Goal: Find contact information: Find contact information

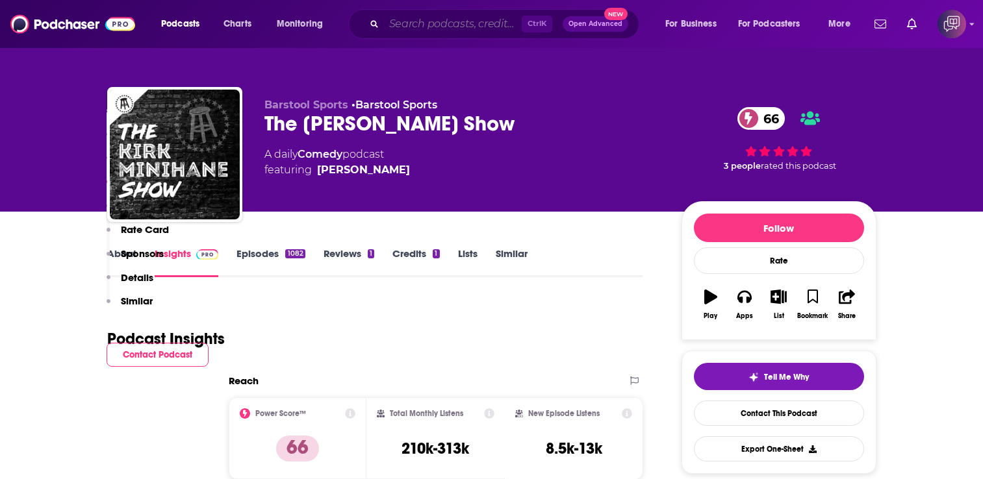
click at [465, 20] on input "Search podcasts, credits, & more..." at bounding box center [453, 24] width 138 height 21
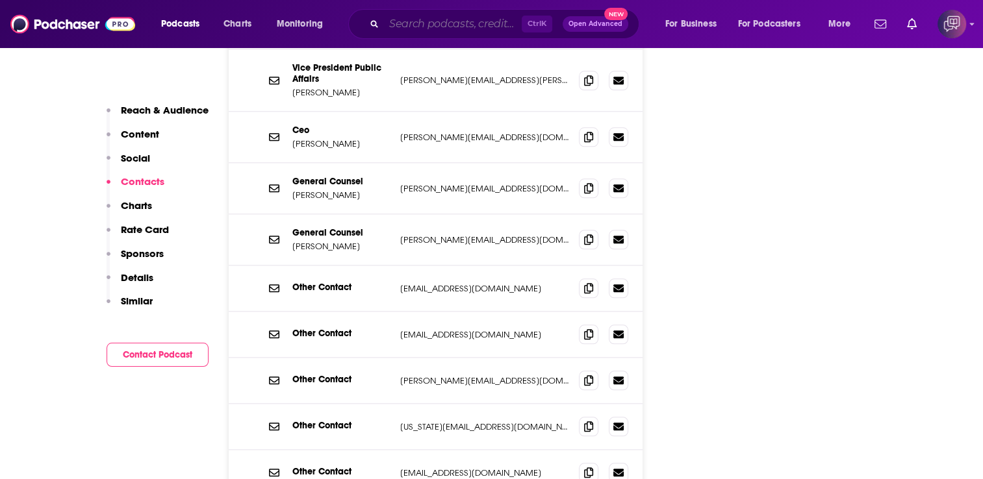
paste input "Wrongful Conviction"
type input "Wrongful Conviction"
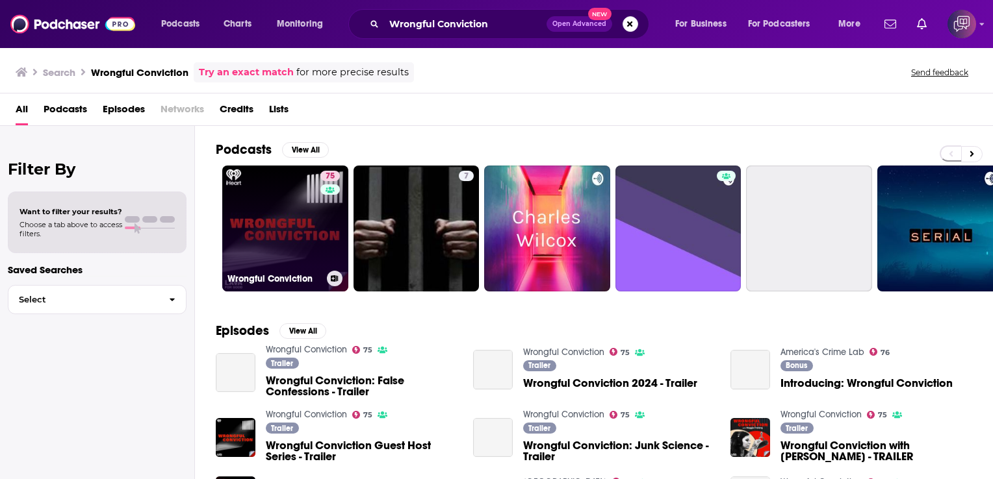
click at [273, 196] on link "75 Wrongful Conviction" at bounding box center [285, 229] width 126 height 126
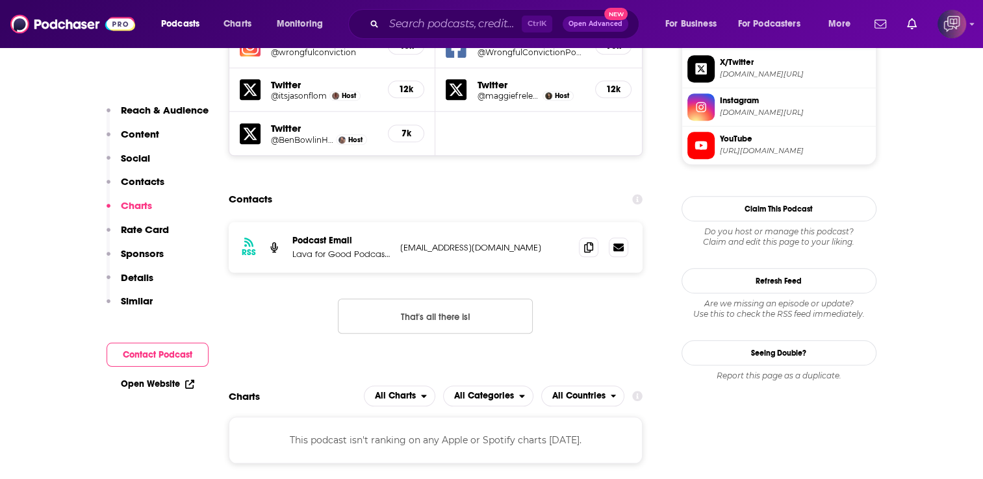
scroll to position [1234, 0]
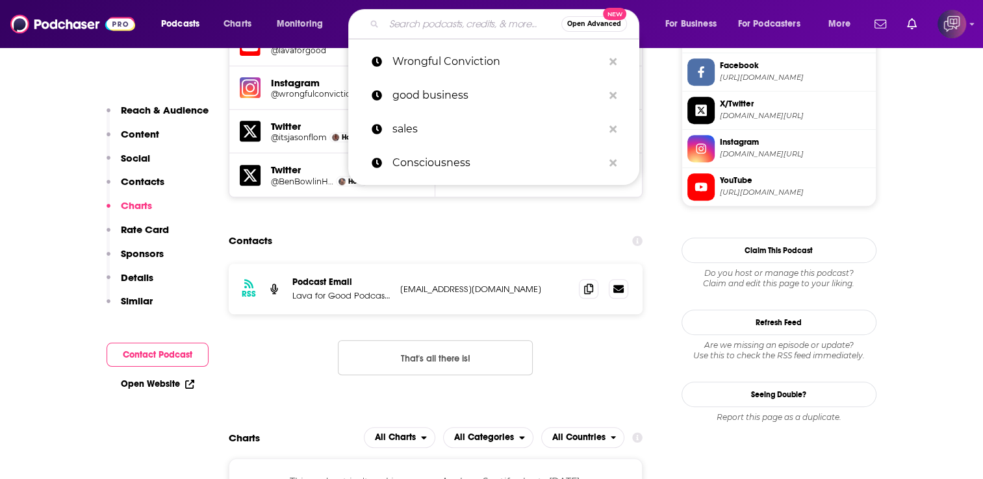
click at [424, 19] on input "Search podcasts, credits, & more..." at bounding box center [472, 24] width 177 height 21
paste input "Woman's Hour"
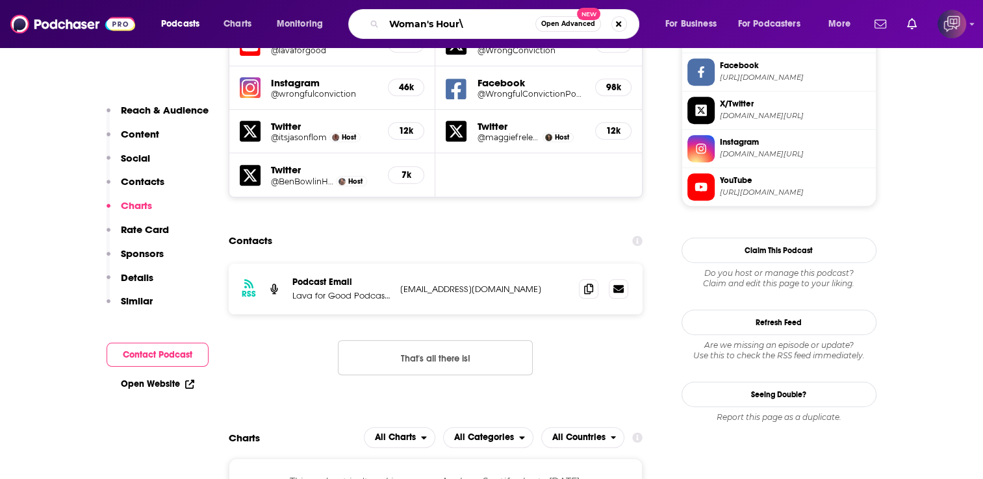
type input "Woman's Hour"
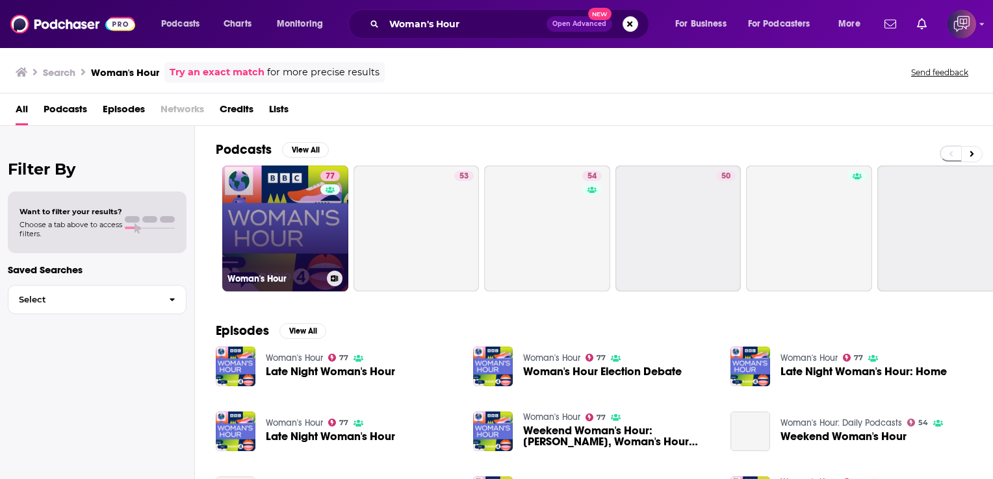
click at [288, 188] on link "77 Woman's Hour" at bounding box center [285, 229] width 126 height 126
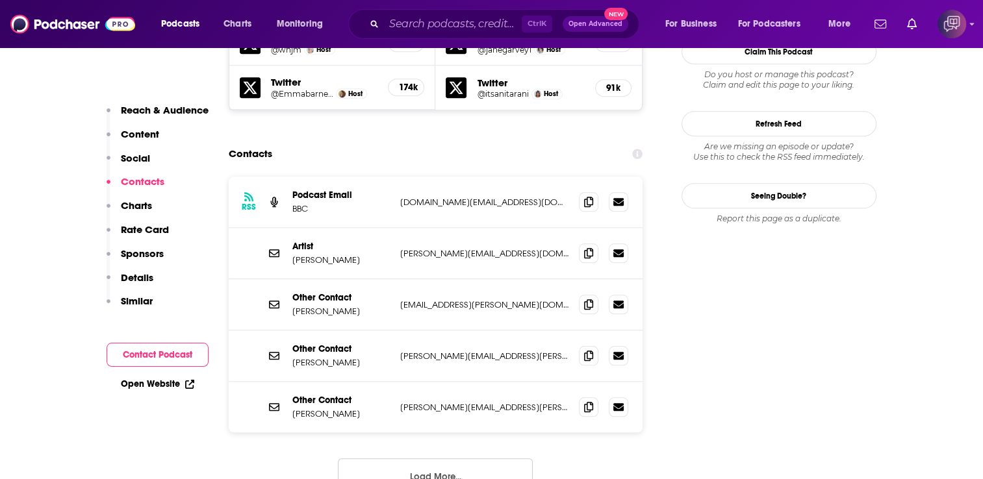
scroll to position [1234, 0]
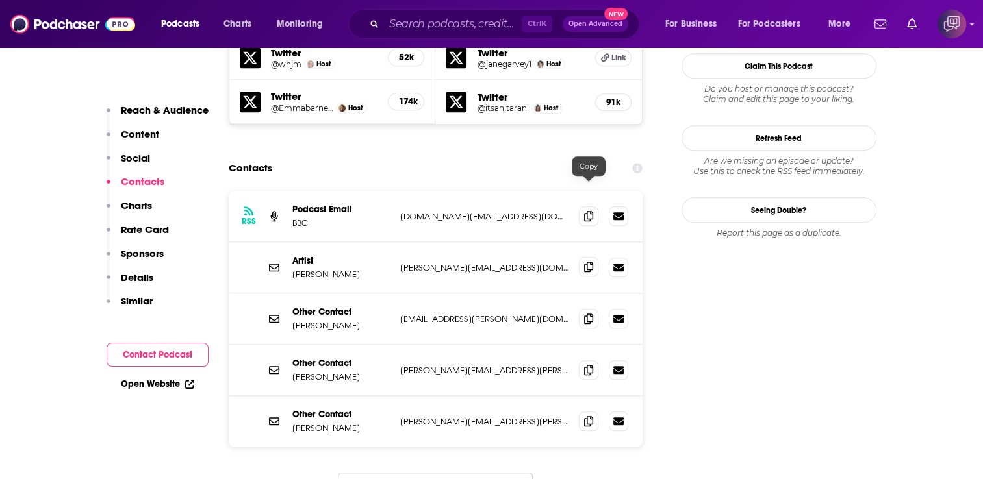
click at [594, 257] on span at bounding box center [588, 266] width 19 height 19
click at [590, 313] on icon at bounding box center [588, 318] width 9 height 10
click at [582, 360] on span at bounding box center [588, 369] width 19 height 19
click at [590, 416] on icon at bounding box center [588, 421] width 9 height 10
click at [416, 22] on input "Search podcasts, credits, & more..." at bounding box center [453, 24] width 138 height 21
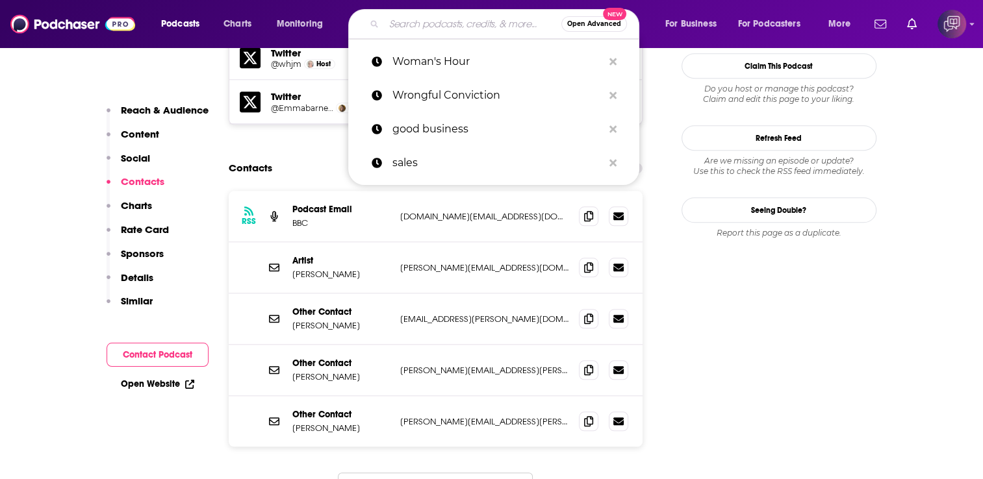
paste input "From Our Own Correspondent"
type input "From Our Own Correspondent"
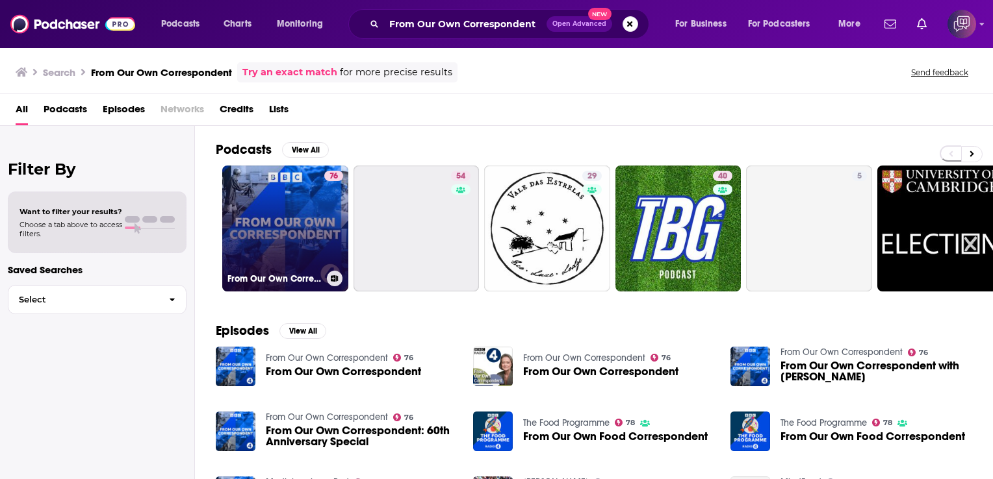
click at [261, 179] on link "76 From Our Own Correspondent" at bounding box center [285, 229] width 126 height 126
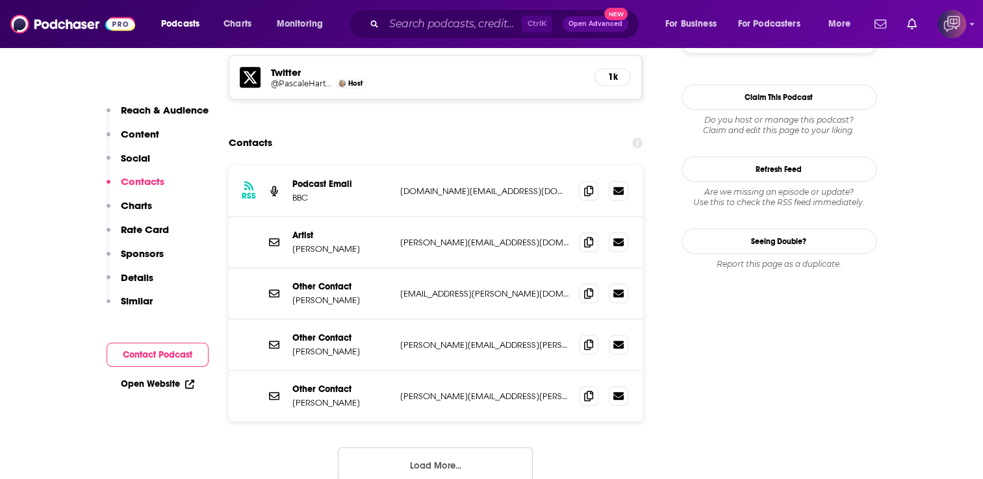
scroll to position [1104, 0]
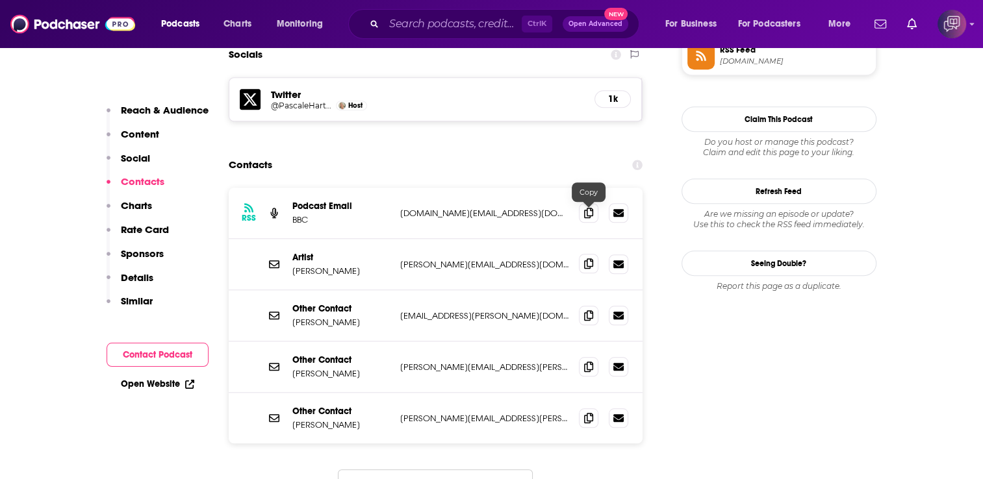
click at [585, 259] on icon at bounding box center [588, 264] width 9 height 10
click at [592, 310] on icon at bounding box center [588, 315] width 9 height 10
drag, startPoint x: 584, startPoint y: 311, endPoint x: 587, endPoint y: 300, distance: 10.7
click at [585, 357] on span at bounding box center [588, 366] width 19 height 19
click at [583, 408] on span at bounding box center [588, 417] width 19 height 19
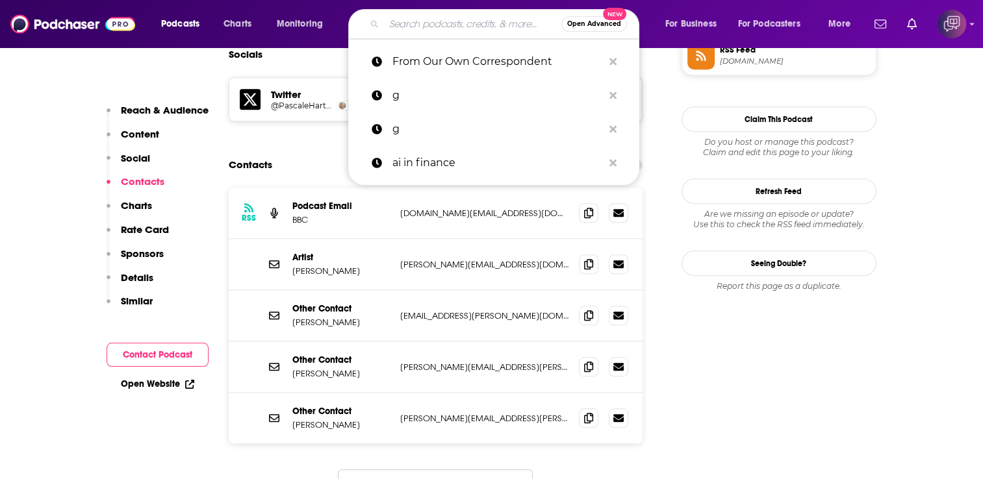
click at [495, 23] on input "Search podcasts, credits, & more..." at bounding box center [472, 24] width 177 height 21
paste input "The Weekly List"
type input "The Weekly List"
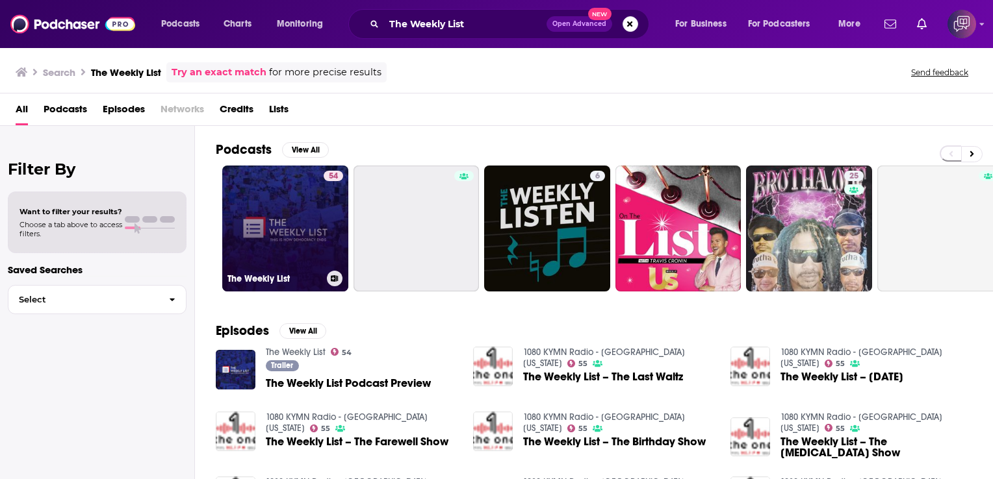
click at [317, 181] on link "54 The Weekly List" at bounding box center [285, 229] width 126 height 126
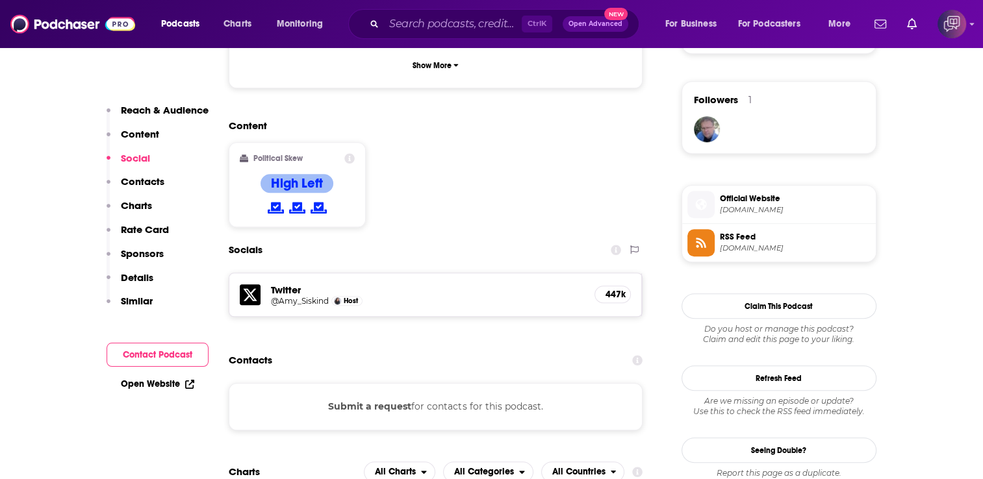
scroll to position [909, 0]
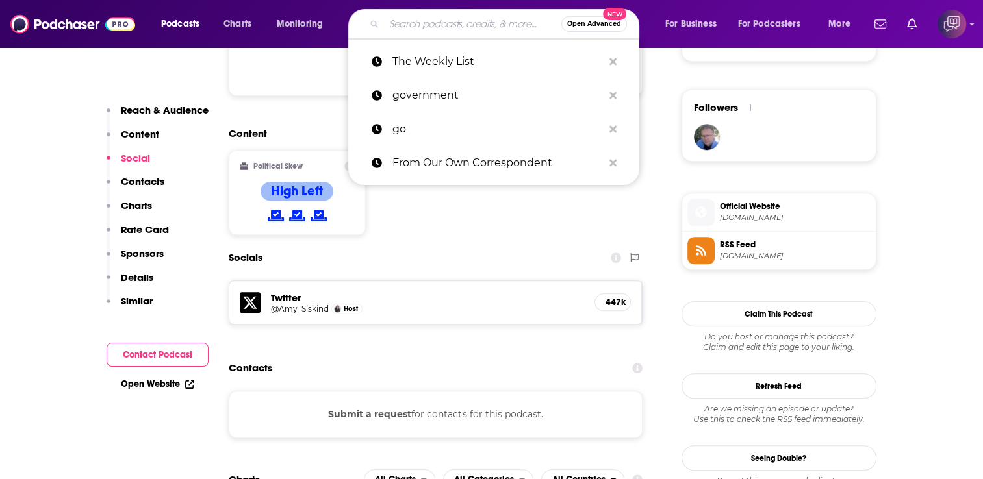
click at [408, 14] on input "Search podcasts, credits, & more..." at bounding box center [472, 24] width 177 height 21
paste input "Global News Podcast"
type input "Global News Podcast"
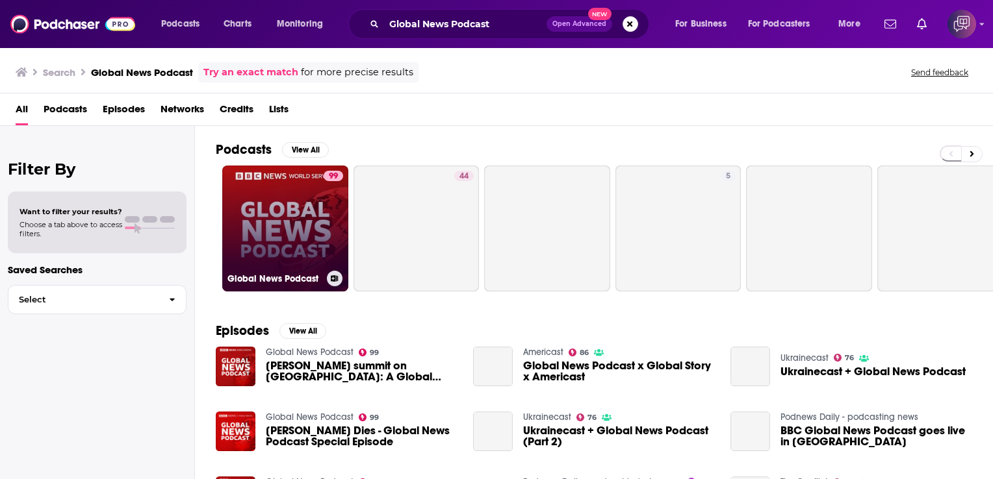
click at [299, 207] on link "99 Global News Podcast" at bounding box center [285, 229] width 126 height 126
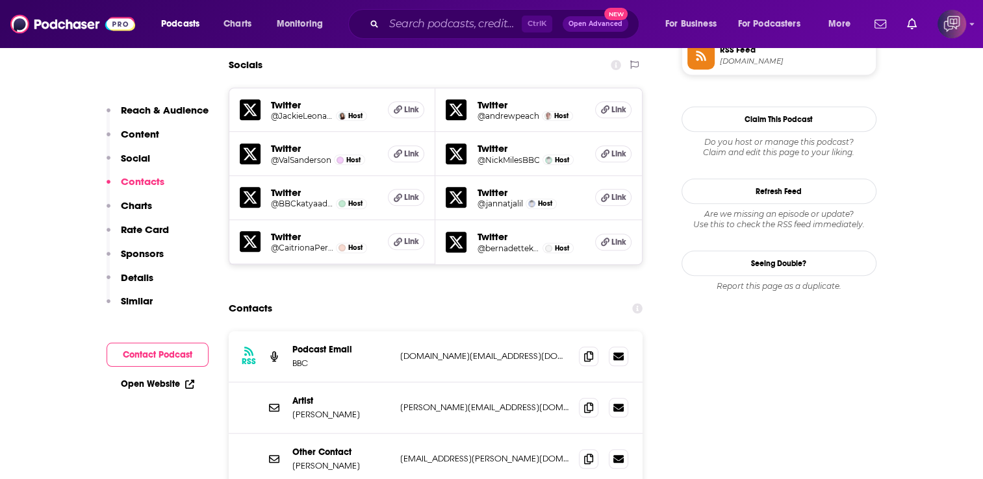
scroll to position [1234, 0]
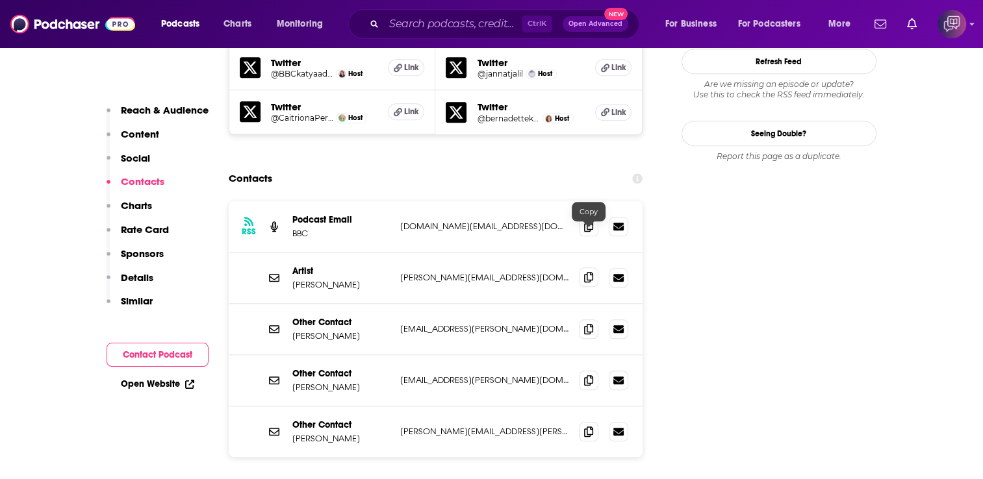
click at [589, 272] on icon at bounding box center [588, 277] width 9 height 10
click at [594, 319] on span at bounding box center [588, 328] width 19 height 19
click at [587, 375] on icon at bounding box center [588, 380] width 9 height 10
click at [587, 426] on icon at bounding box center [588, 431] width 9 height 10
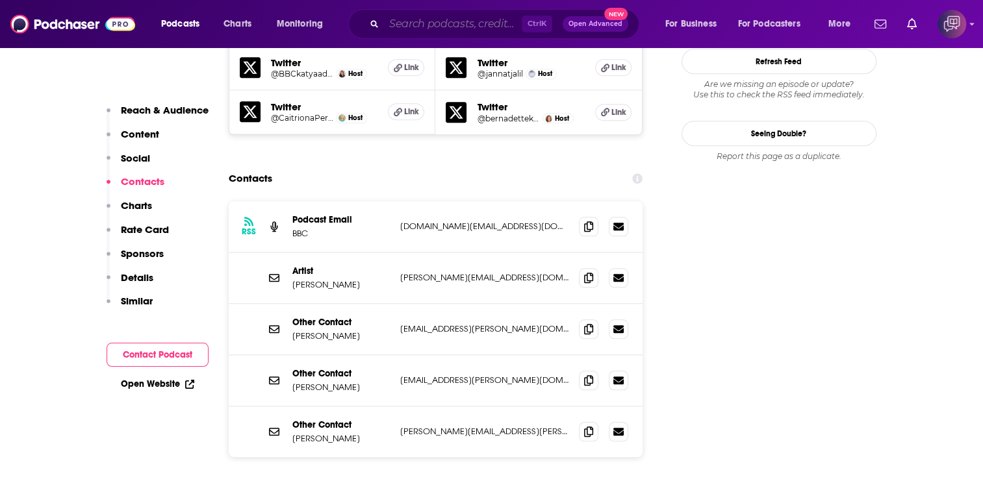
click at [404, 27] on input "Search podcasts, credits, & more..." at bounding box center [453, 24] width 138 height 21
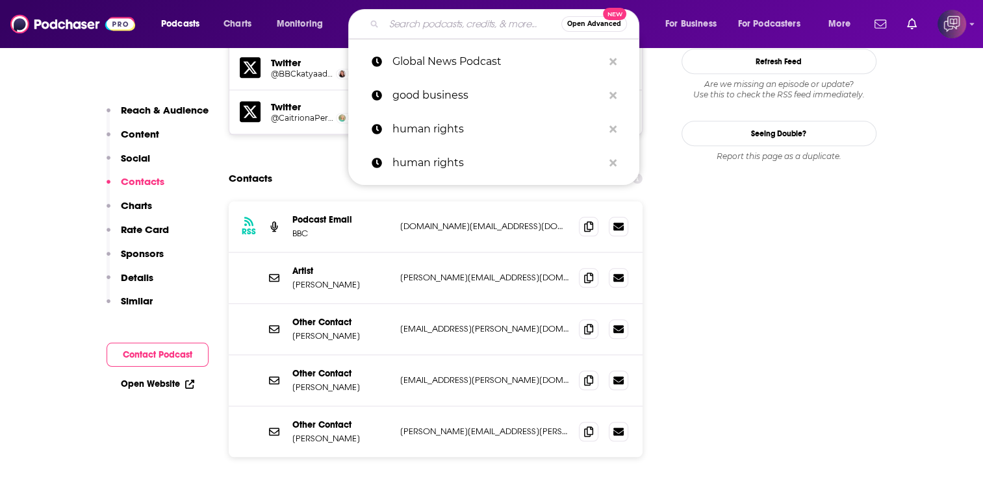
paste input "Americano"
type input "Americano"
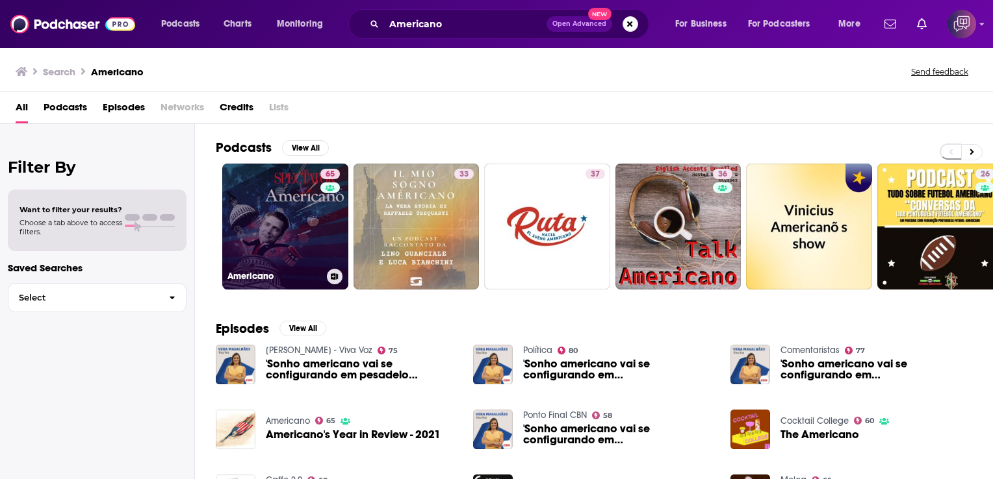
click at [315, 181] on link "65 Americano" at bounding box center [285, 227] width 126 height 126
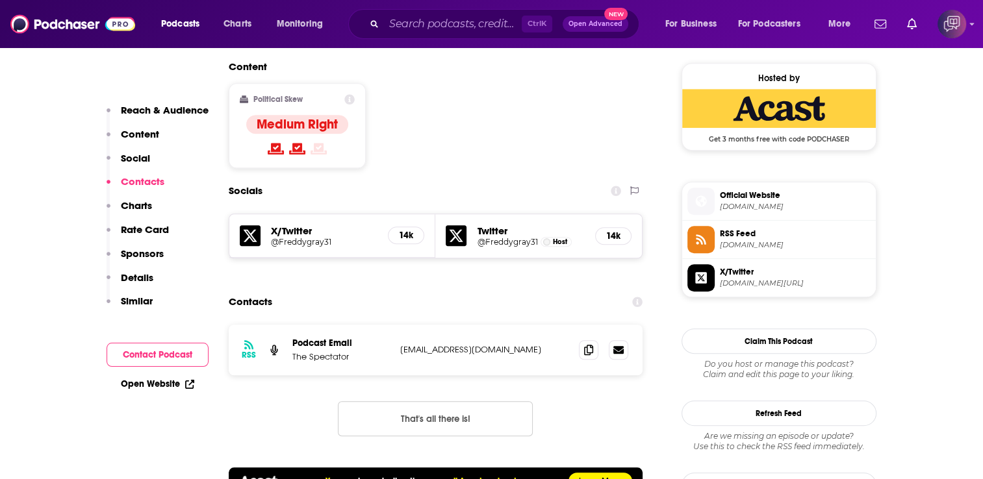
scroll to position [1234, 0]
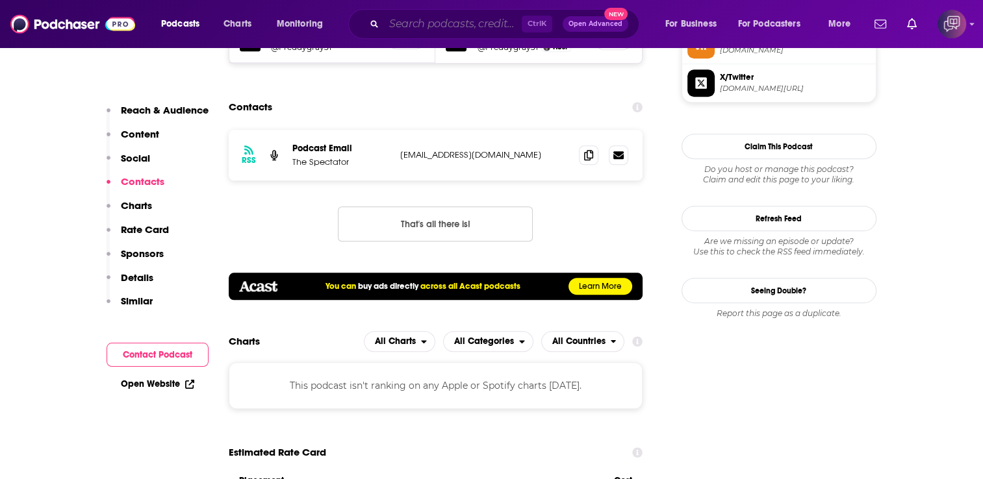
click at [402, 32] on input "Search podcasts, credits, & more..." at bounding box center [453, 24] width 138 height 21
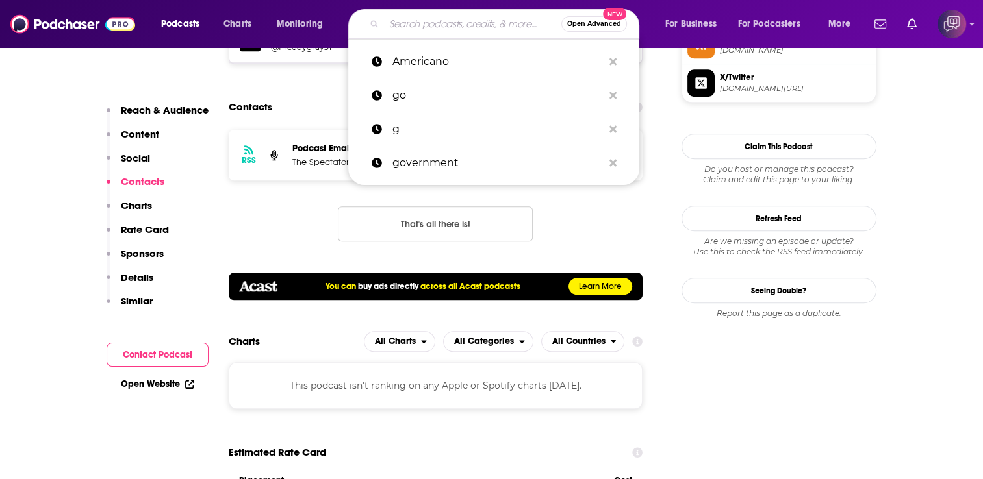
paste input "Full Story"
type input "Full Story"
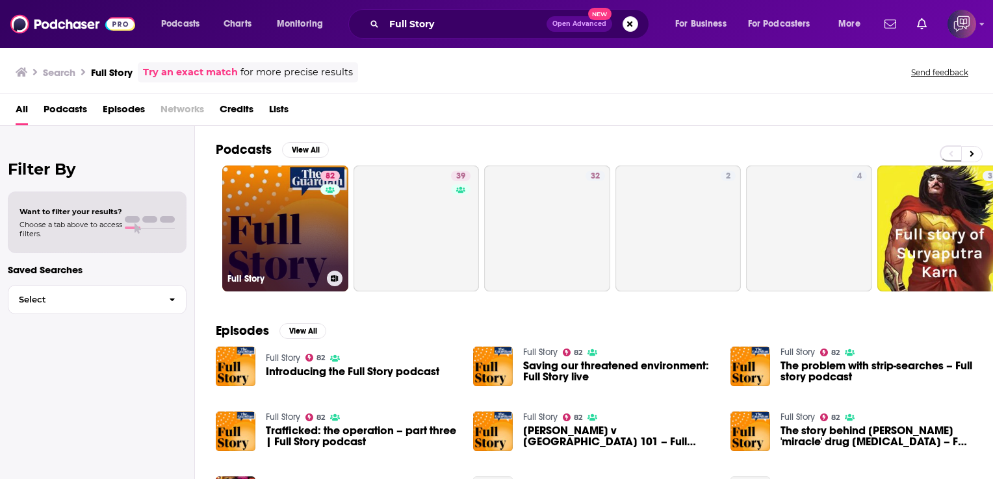
click at [239, 262] on link "82 Full Story" at bounding box center [285, 229] width 126 height 126
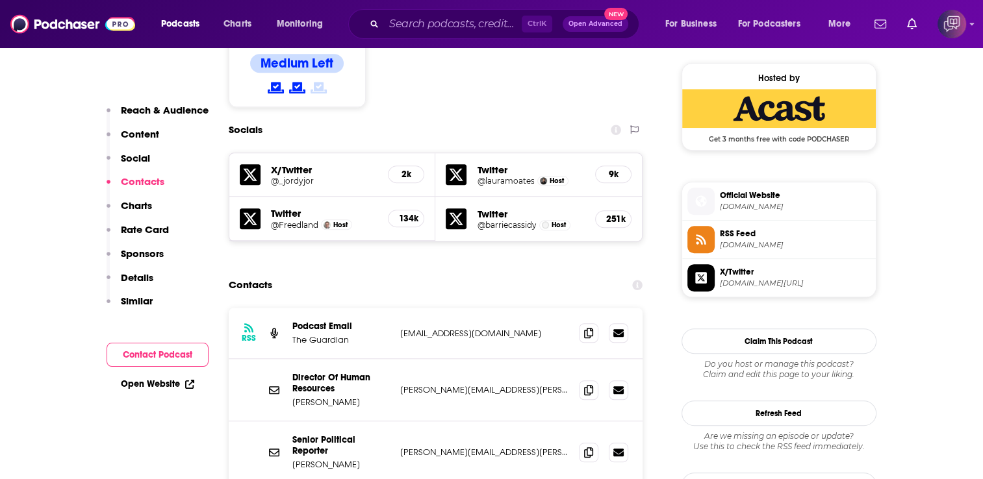
scroll to position [1234, 0]
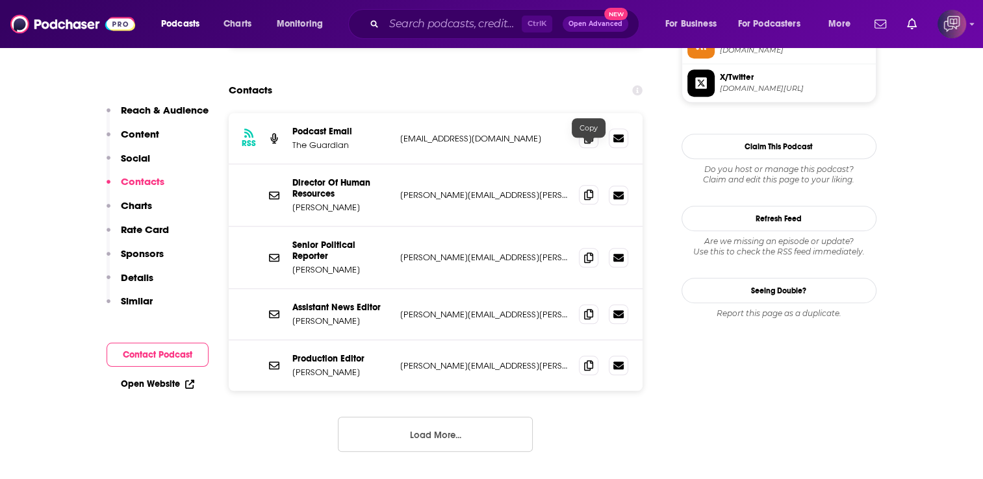
click at [589, 190] on icon at bounding box center [588, 195] width 9 height 10
click at [592, 252] on icon at bounding box center [588, 257] width 9 height 10
click at [587, 309] on icon at bounding box center [588, 314] width 9 height 10
click at [581, 355] on span at bounding box center [588, 364] width 19 height 19
drag, startPoint x: 378, startPoint y: 422, endPoint x: 381, endPoint y: 412, distance: 10.1
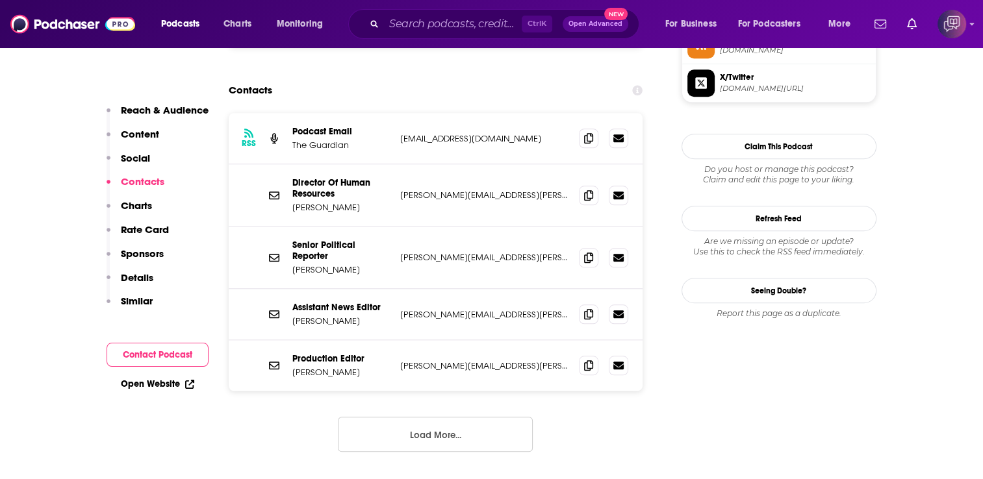
click at [379, 422] on div "RSS Podcast Email The Guardian [EMAIL_ADDRESS][DOMAIN_NAME] [EMAIL_ADDRESS][DOM…" at bounding box center [436, 293] width 414 height 360
click at [383, 417] on button "Load More..." at bounding box center [435, 434] width 195 height 35
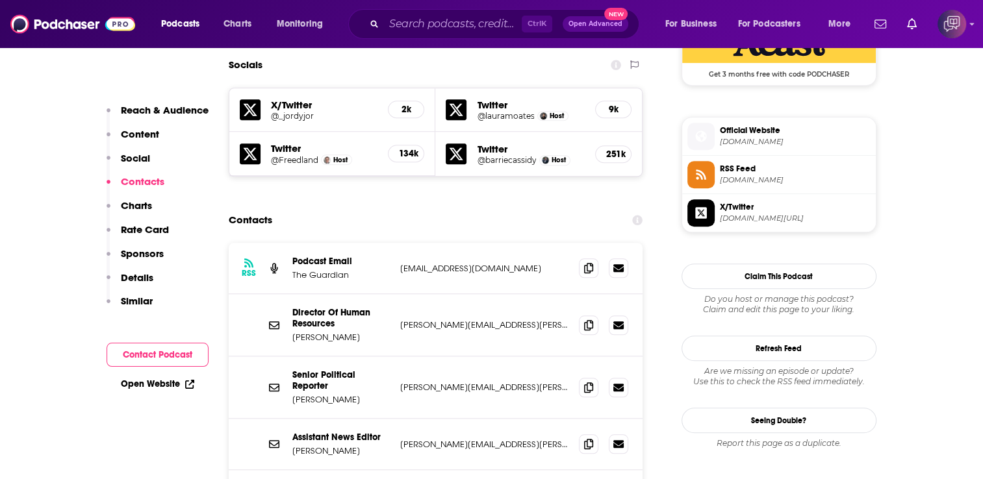
scroll to position [1364, 0]
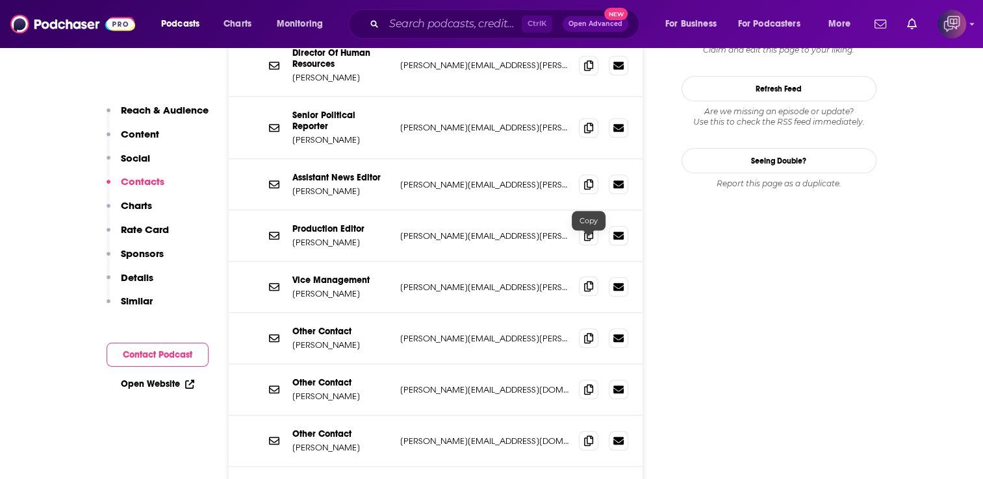
click at [585, 281] on icon at bounding box center [588, 286] width 9 height 10
drag, startPoint x: 586, startPoint y: 292, endPoint x: 594, endPoint y: 252, distance: 41.2
click at [587, 333] on icon at bounding box center [588, 338] width 9 height 10
click at [485, 25] on input "Search podcasts, credits, & more..." at bounding box center [453, 24] width 138 height 21
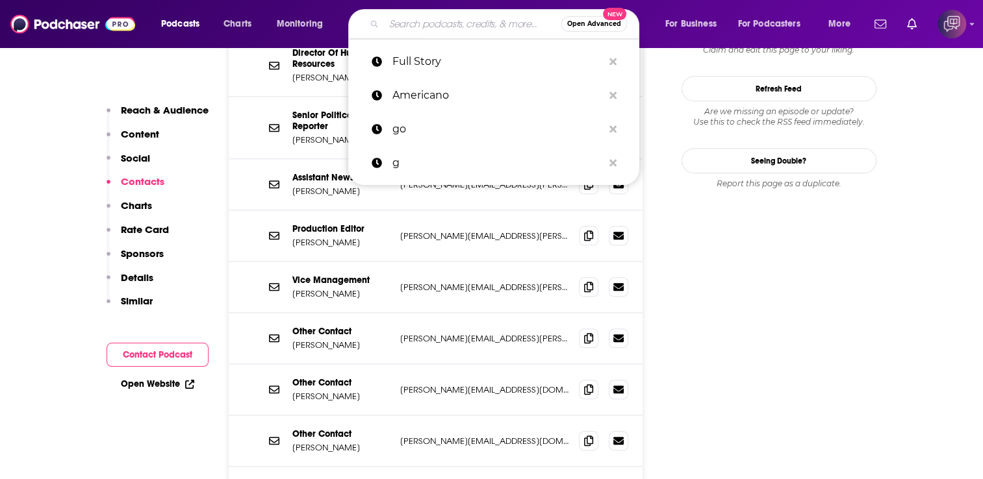
paste input "Policy Minded"
type input "Policy Minded"
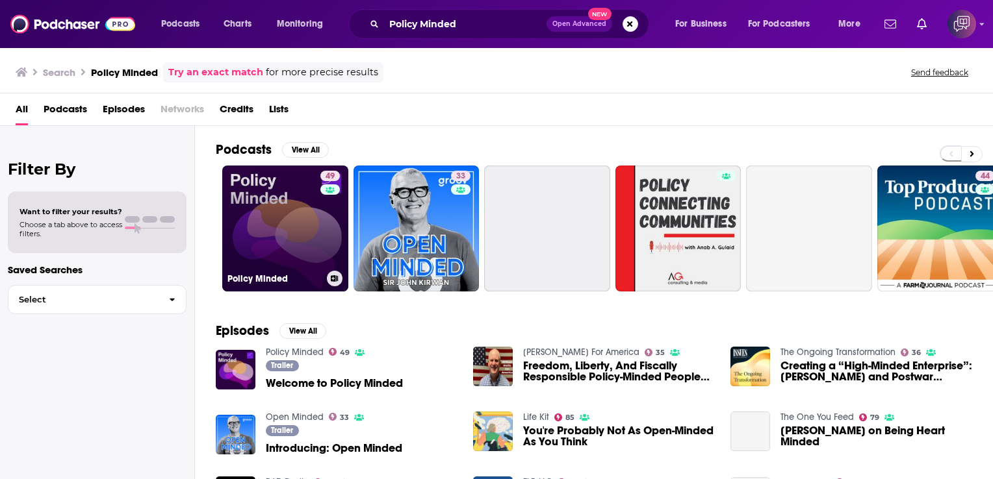
click at [291, 202] on link "49 Policy Minded" at bounding box center [285, 229] width 126 height 126
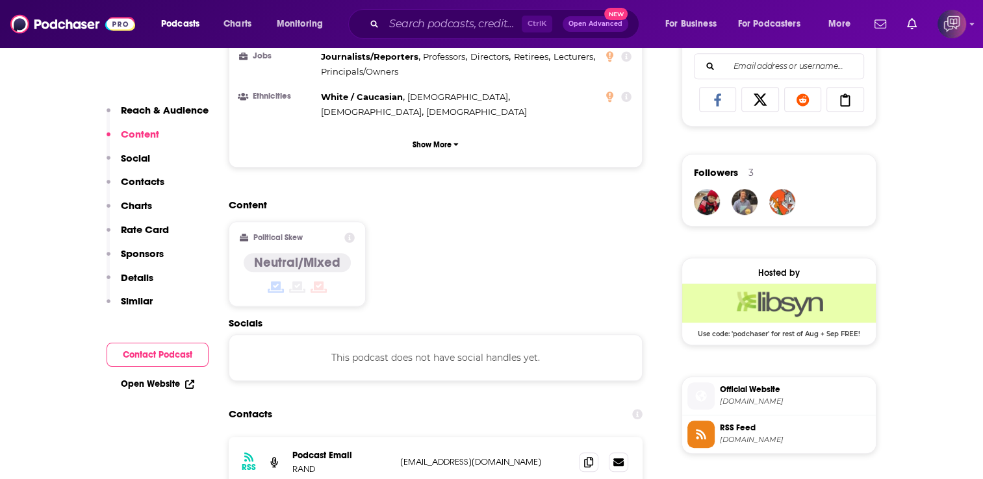
scroll to position [1169, 0]
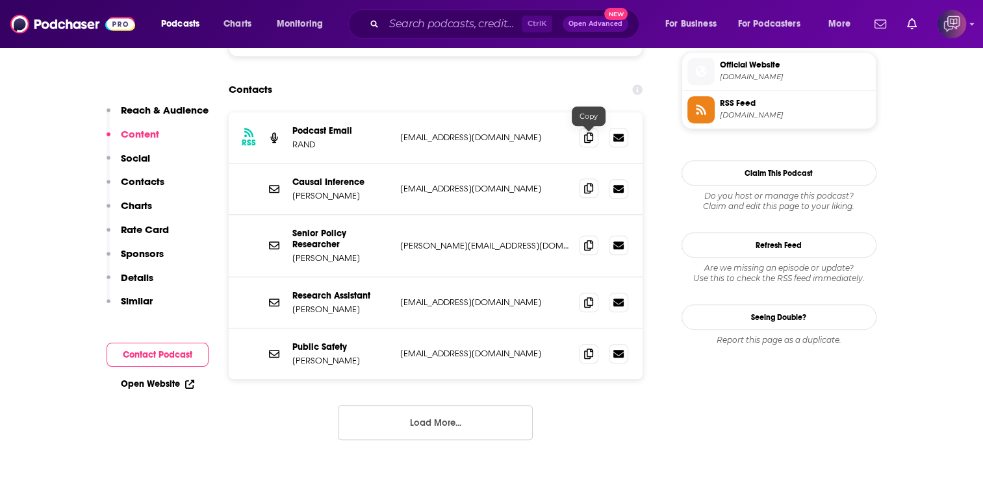
click at [588, 183] on icon at bounding box center [588, 188] width 9 height 10
drag, startPoint x: 586, startPoint y: 134, endPoint x: 585, endPoint y: 119, distance: 15.0
click at [587, 184] on icon at bounding box center [588, 189] width 9 height 10
click at [590, 240] on icon at bounding box center [588, 245] width 9 height 10
click at [586, 297] on icon at bounding box center [588, 302] width 9 height 10
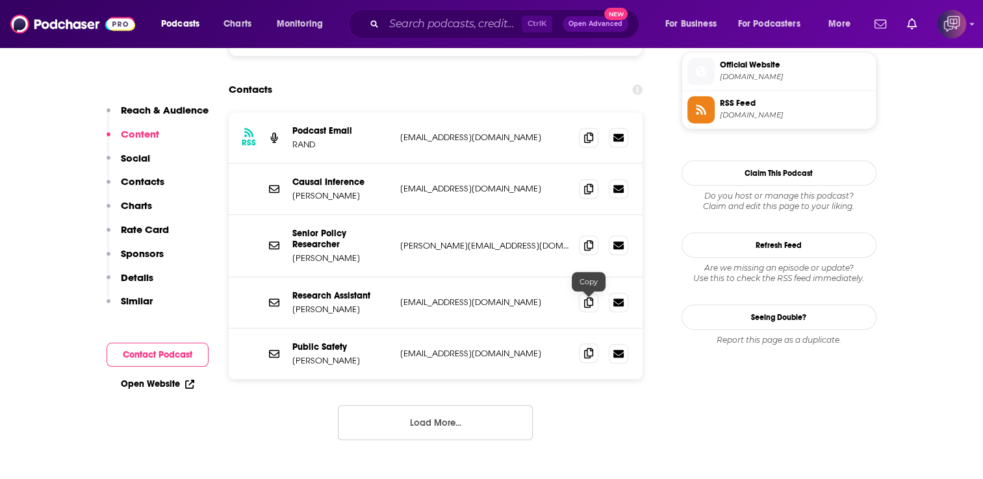
click at [596, 344] on span at bounding box center [588, 353] width 19 height 19
click at [403, 405] on button "Load More..." at bounding box center [435, 422] width 195 height 35
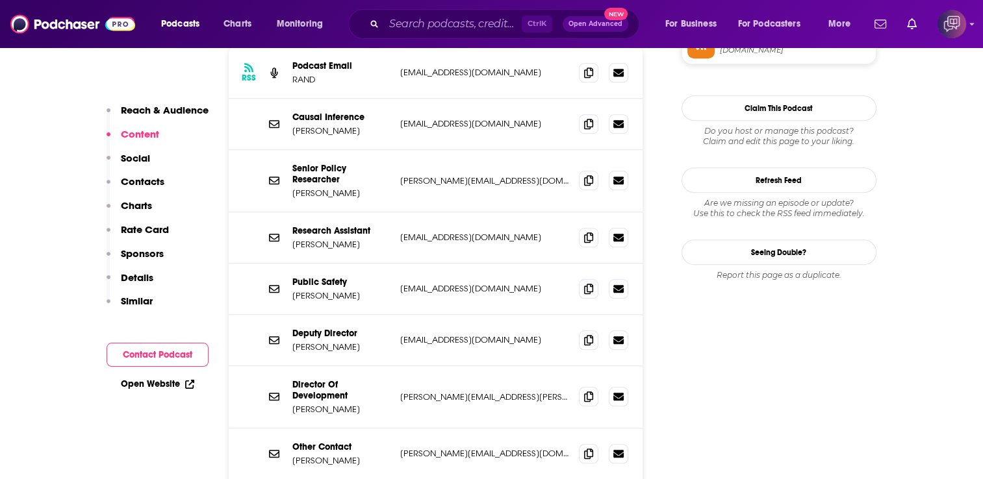
scroll to position [1299, 0]
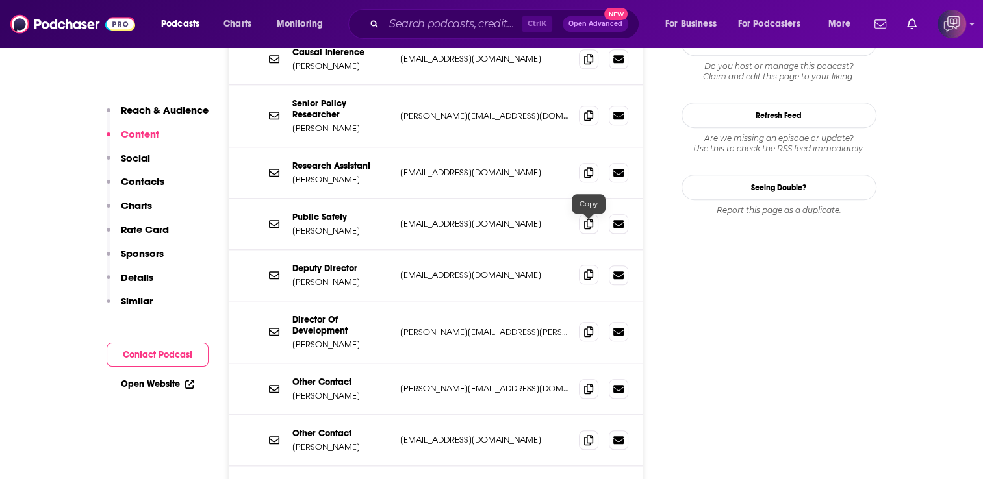
click at [587, 270] on icon at bounding box center [588, 275] width 9 height 10
click at [585, 326] on icon at bounding box center [588, 331] width 9 height 10
click at [590, 383] on icon at bounding box center [588, 388] width 9 height 10
click at [510, 9] on div "Ctrl K Open Advanced New" at bounding box center [493, 24] width 291 height 30
click at [479, 19] on input "Search podcasts, credits, & more..." at bounding box center [453, 24] width 138 height 21
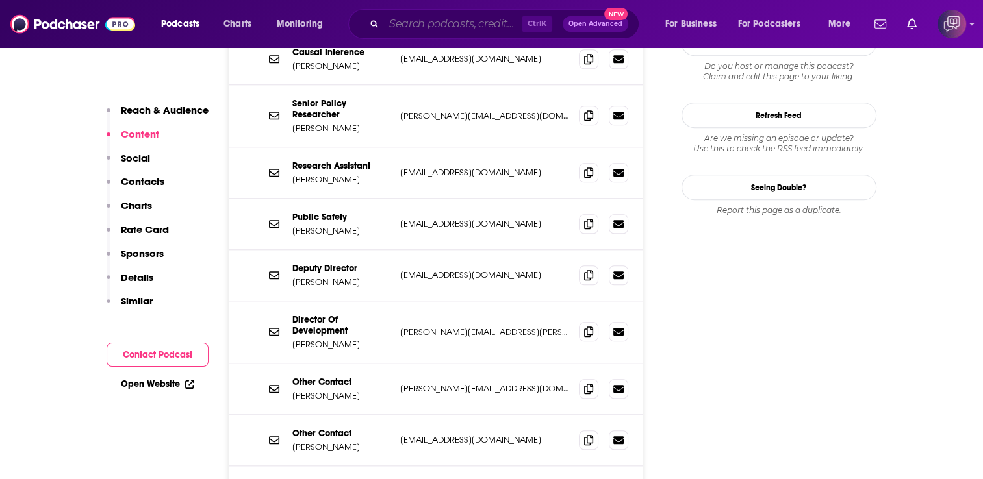
paste input "Crossing Continents"
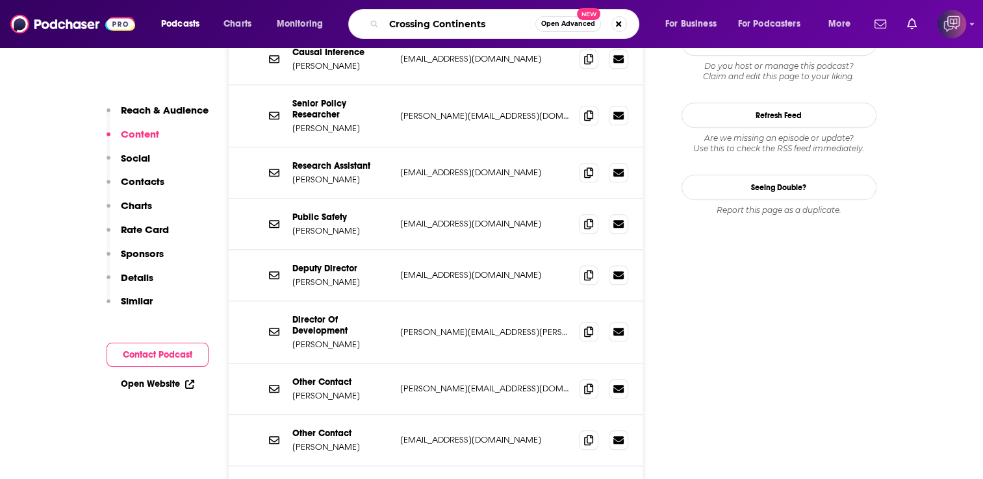
type input "Crossing Continents"
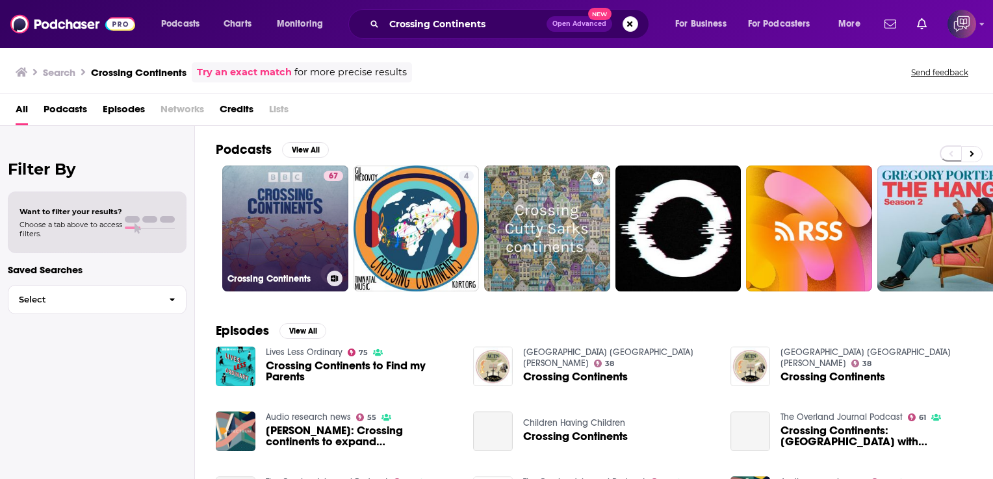
click at [306, 172] on link "67 Crossing Continents" at bounding box center [285, 229] width 126 height 126
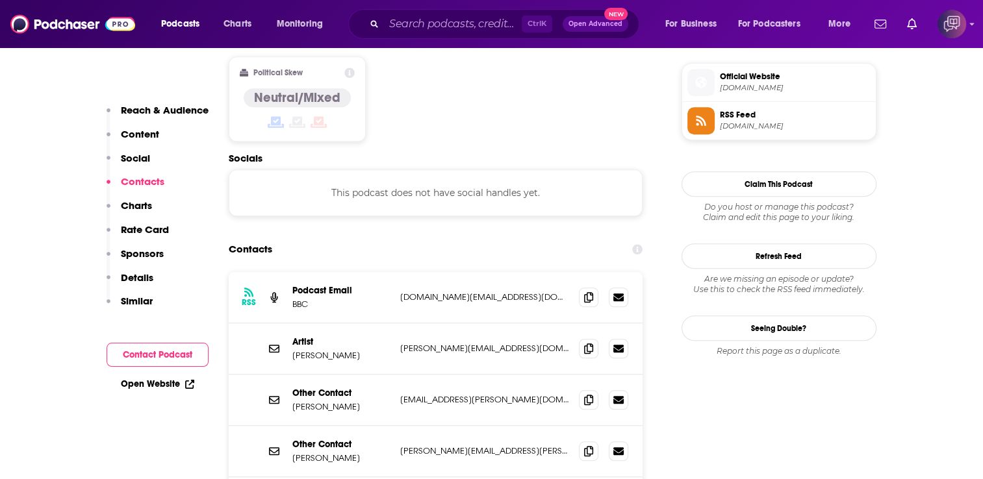
scroll to position [1169, 0]
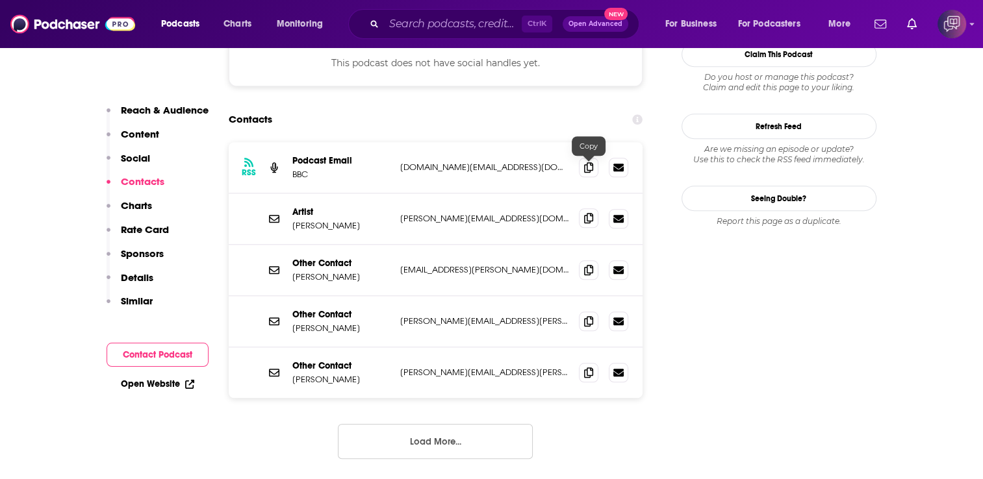
click at [592, 213] on icon at bounding box center [588, 218] width 9 height 10
click at [585, 260] on span at bounding box center [588, 269] width 19 height 19
click at [594, 311] on span at bounding box center [588, 320] width 19 height 19
click at [589, 362] on span at bounding box center [588, 371] width 19 height 19
click at [426, 424] on button "Load More..." at bounding box center [435, 441] width 195 height 35
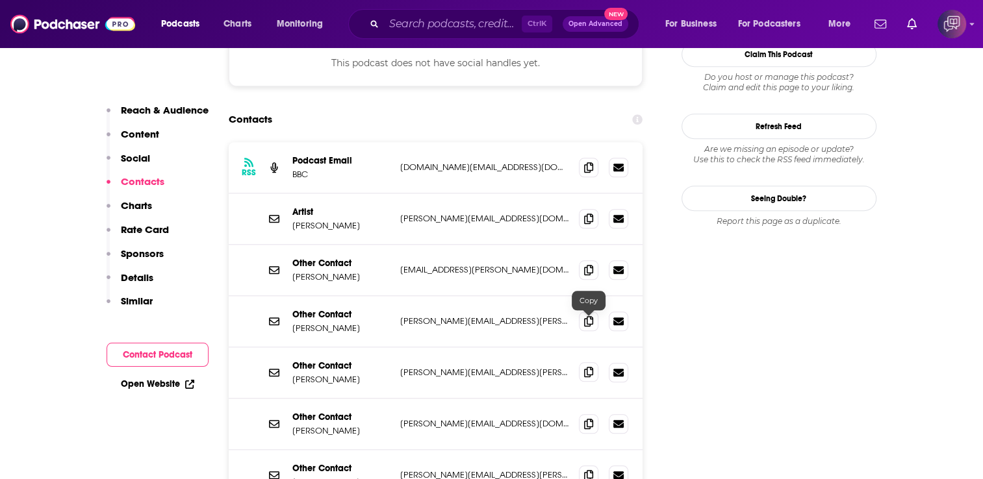
click at [585, 362] on span at bounding box center [588, 371] width 19 height 19
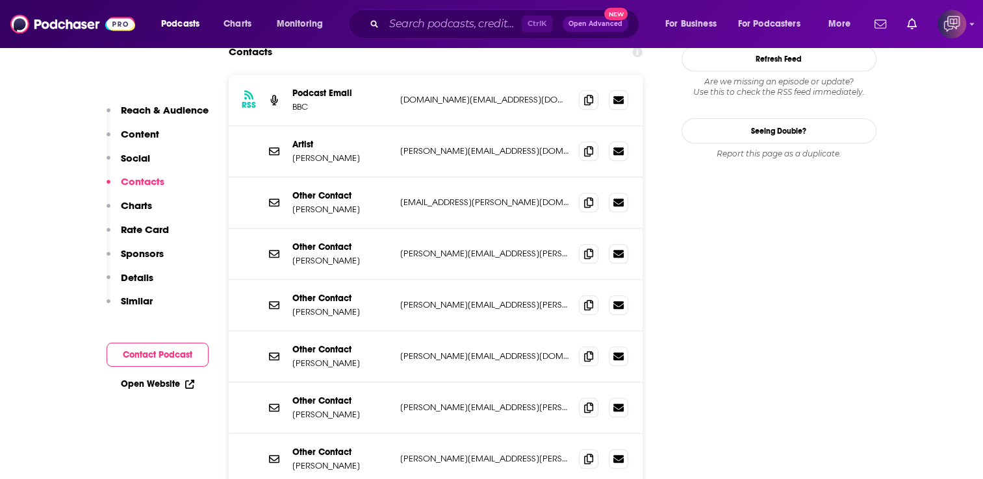
scroll to position [1299, 0]
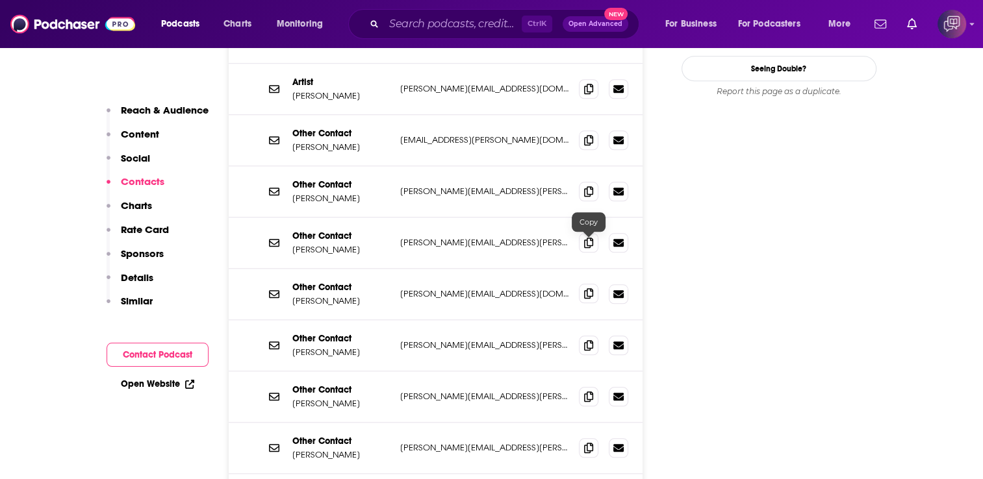
click at [591, 288] on icon at bounding box center [588, 293] width 9 height 10
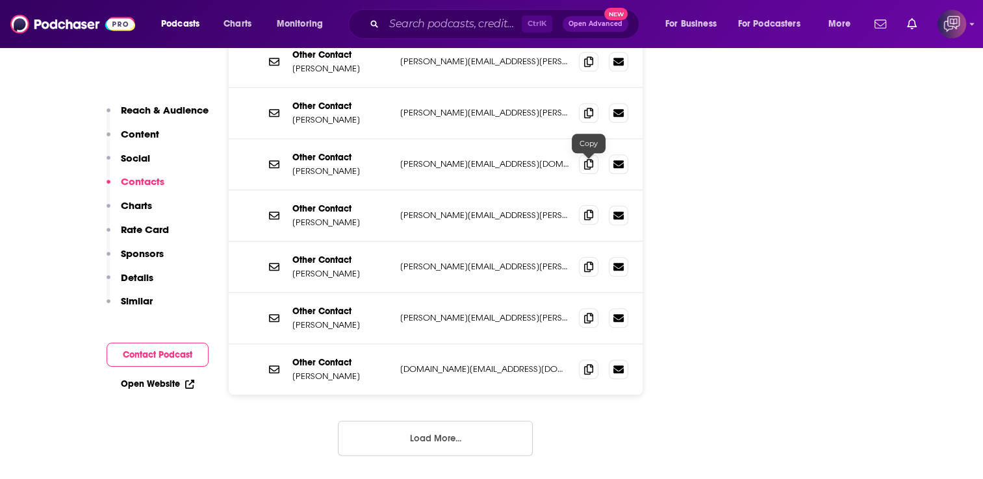
click at [589, 210] on icon at bounding box center [588, 215] width 9 height 10
click at [598, 257] on span at bounding box center [588, 266] width 19 height 19
click at [592, 261] on icon at bounding box center [588, 266] width 9 height 10
click at [585, 312] on icon at bounding box center [588, 317] width 9 height 10
click at [587, 364] on icon at bounding box center [588, 369] width 9 height 10
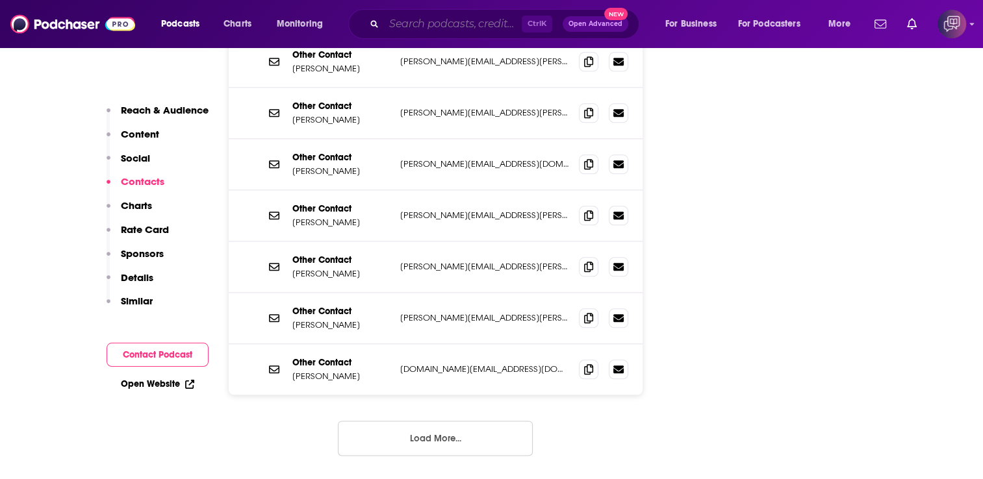
click at [465, 22] on input "Search podcasts, credits, & more..." at bounding box center [453, 24] width 138 height 21
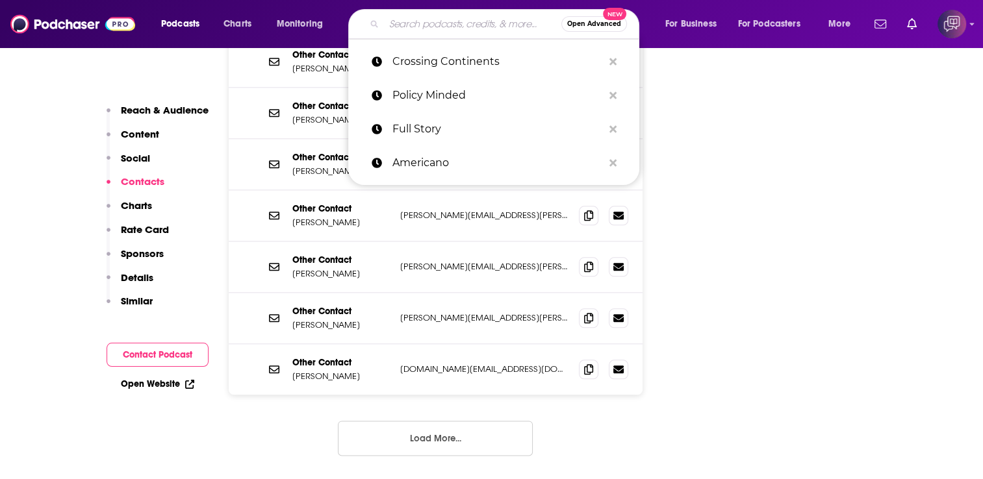
paste input "CBS Evening News"
type input "CBS Evening News"
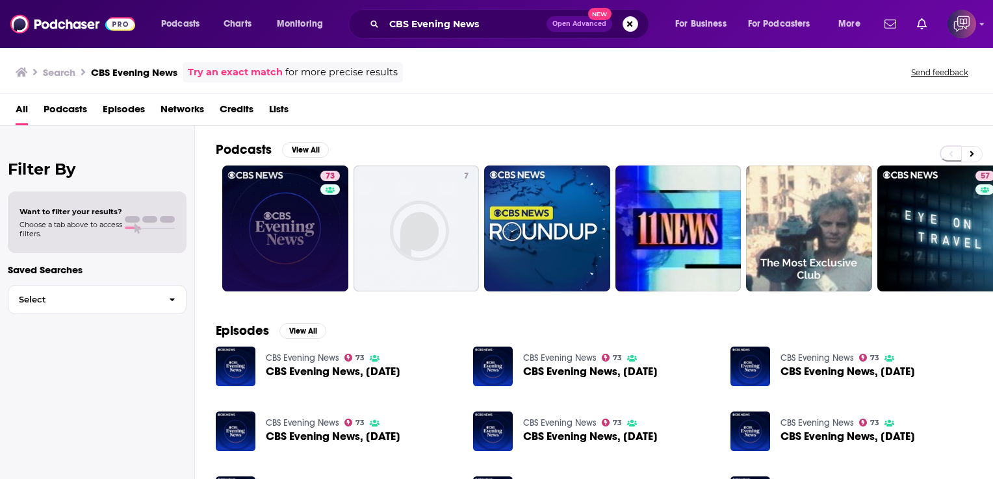
click at [283, 186] on link "73" at bounding box center [285, 229] width 126 height 126
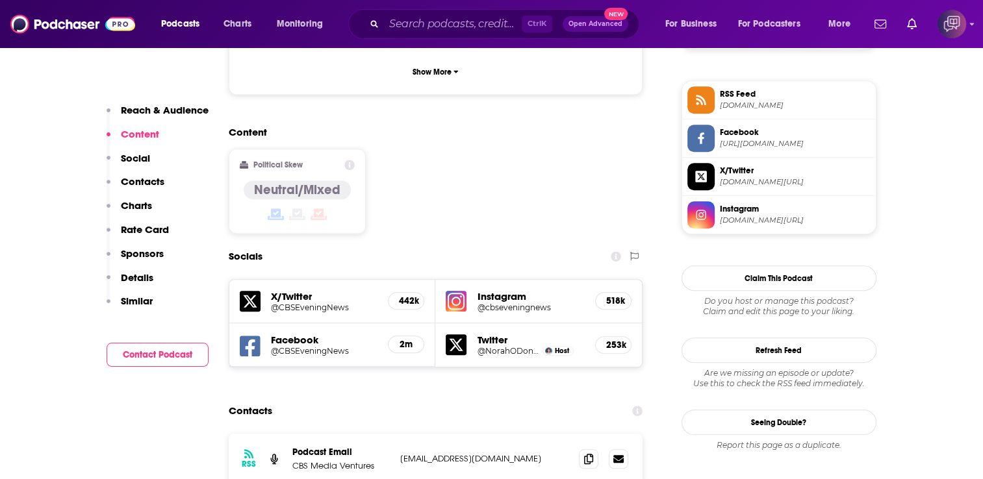
scroll to position [1104, 0]
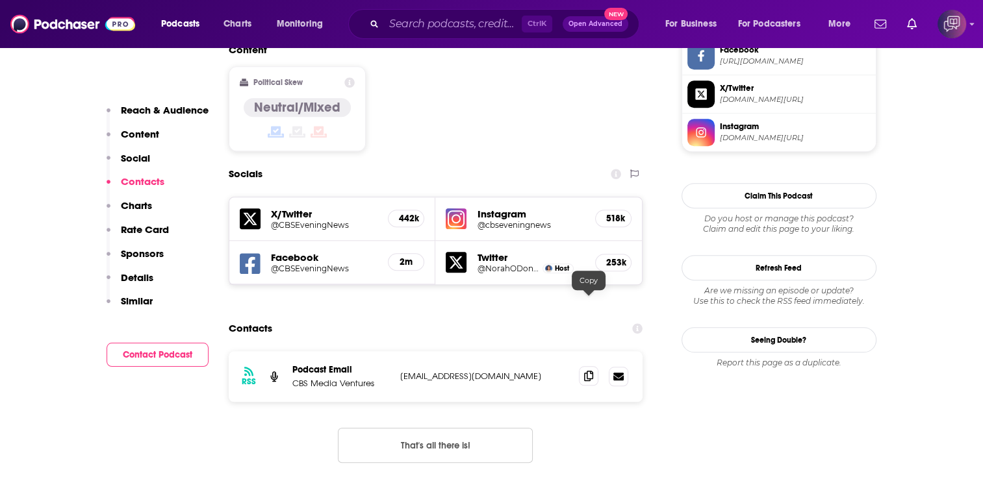
click at [590, 371] on icon at bounding box center [588, 376] width 9 height 10
